Goal: Task Accomplishment & Management: Manage account settings

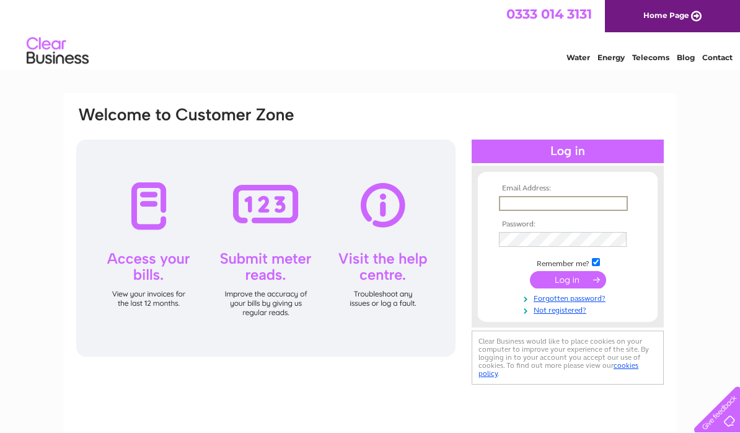
type input "Kateislay@aol.com"
click at [568, 280] on input "submit" at bounding box center [568, 278] width 76 height 17
click at [572, 284] on input "submit" at bounding box center [568, 278] width 76 height 17
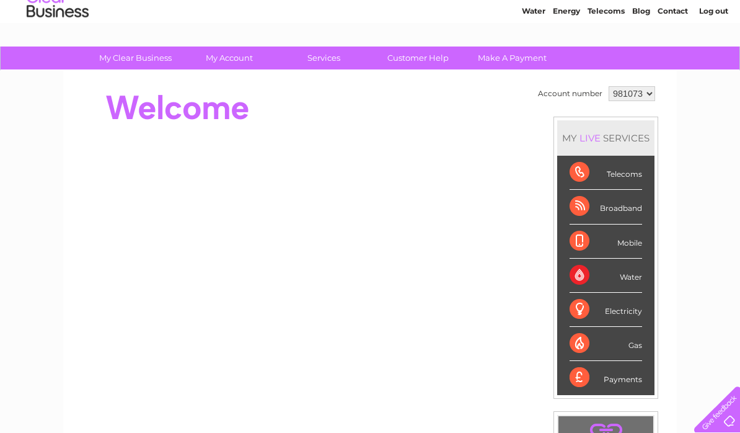
scroll to position [49, 0]
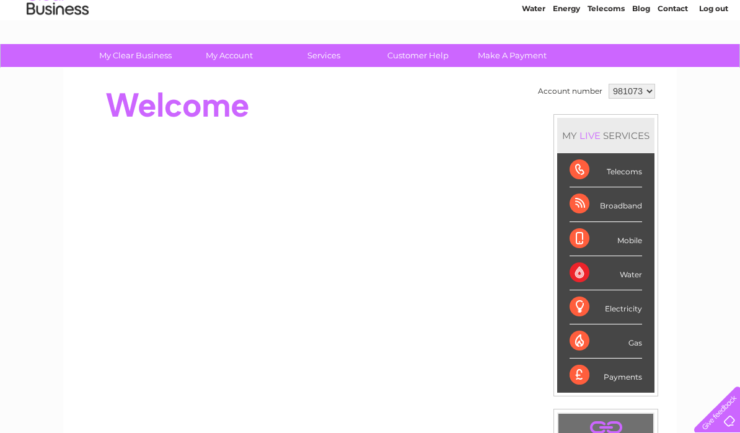
click at [624, 278] on div "Water" at bounding box center [606, 273] width 73 height 34
click at [632, 279] on div "Water" at bounding box center [606, 273] width 73 height 34
click at [594, 277] on div "Water" at bounding box center [606, 273] width 73 height 34
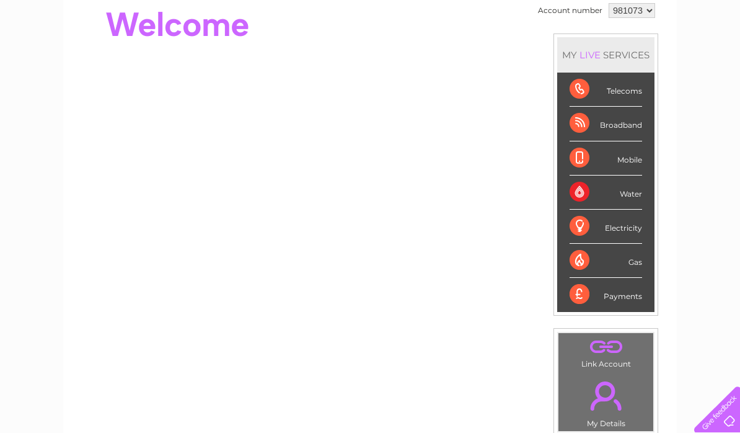
scroll to position [131, 0]
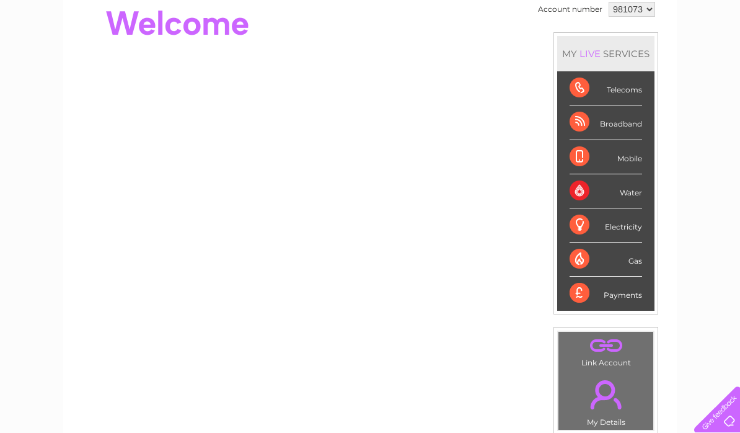
click at [634, 193] on div "Water" at bounding box center [606, 191] width 73 height 34
click at [588, 196] on div "Water" at bounding box center [606, 191] width 73 height 34
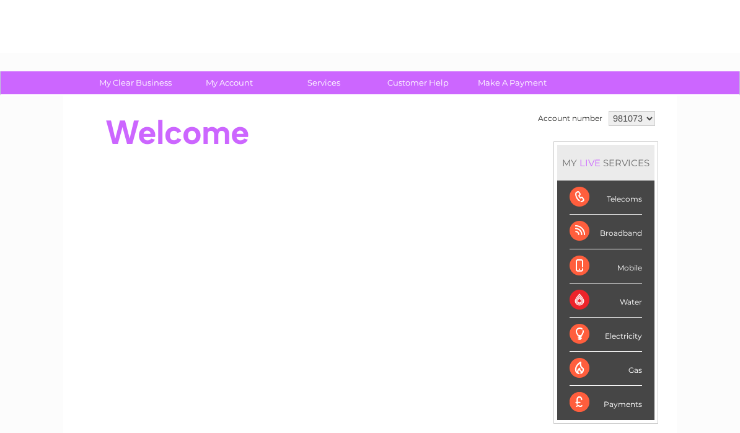
scroll to position [0, 0]
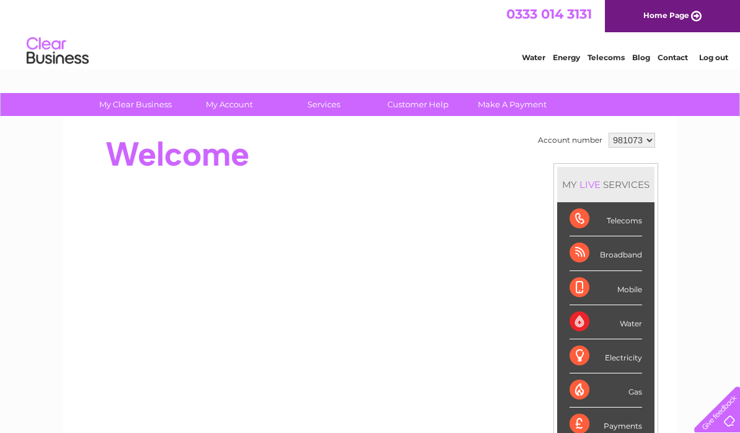
click at [370, 164] on div at bounding box center [300, 155] width 451 height 50
click at [609, 331] on div "Water" at bounding box center [606, 322] width 73 height 34
click at [647, 327] on li "Water" at bounding box center [605, 322] width 97 height 34
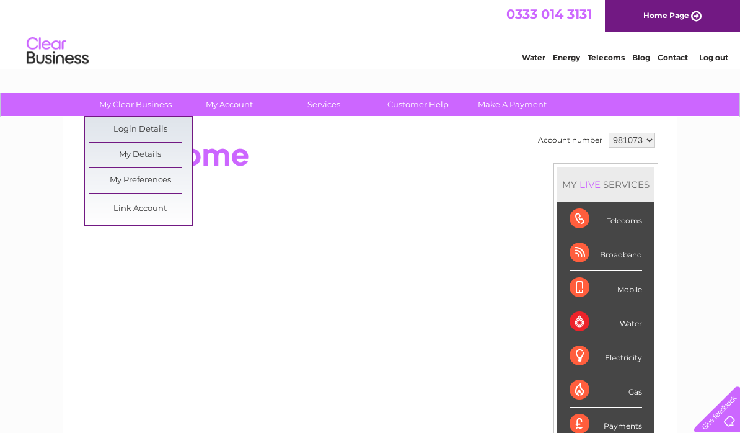
click at [322, 162] on div at bounding box center [300, 155] width 451 height 50
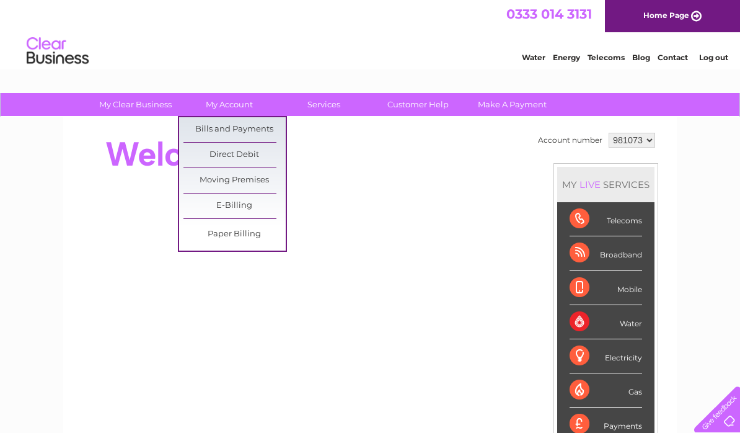
click at [257, 133] on link "Bills and Payments" at bounding box center [234, 129] width 102 height 25
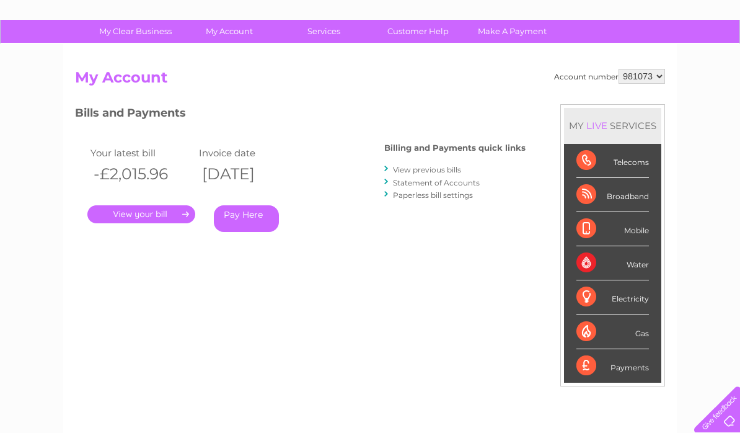
scroll to position [72, 0]
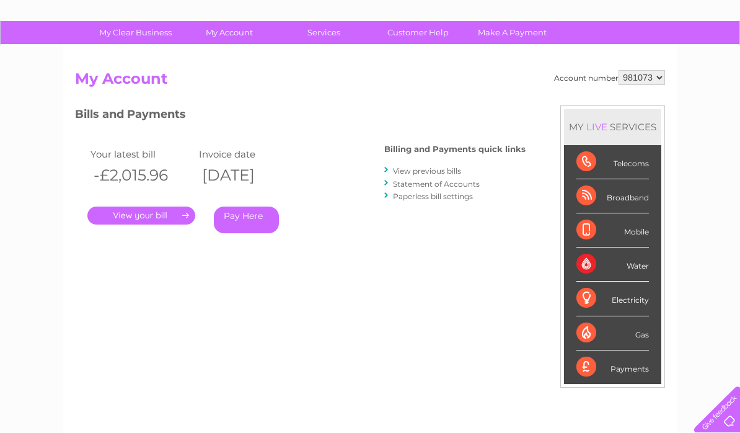
click at [159, 212] on link "." at bounding box center [141, 215] width 108 height 18
